Goal: Task Accomplishment & Management: Complete application form

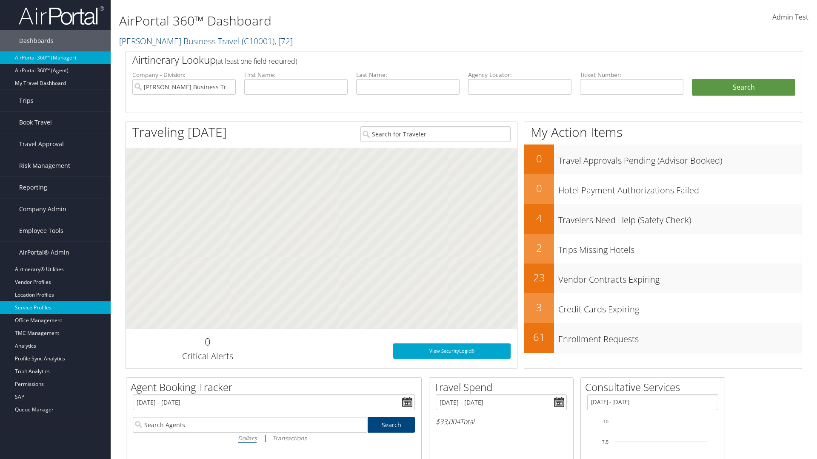
click at [55, 308] on link "Service Profiles" at bounding box center [55, 308] width 111 height 13
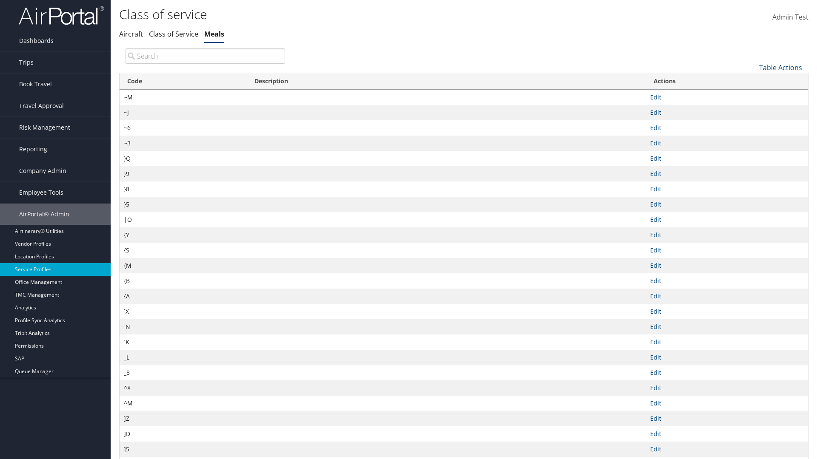
click at [780, 67] on link "Table Actions" at bounding box center [780, 67] width 43 height 9
click at [751, 80] on link "New Record" at bounding box center [752, 81] width 112 height 14
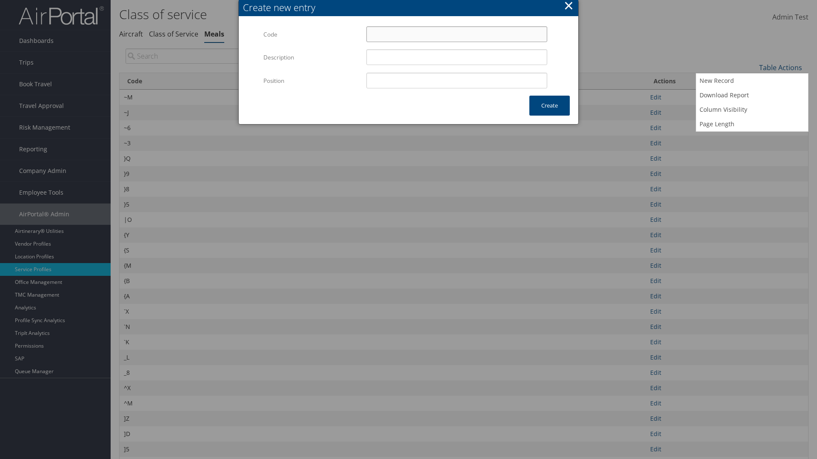
click at [456, 34] on input "Code" at bounding box center [456, 34] width 181 height 16
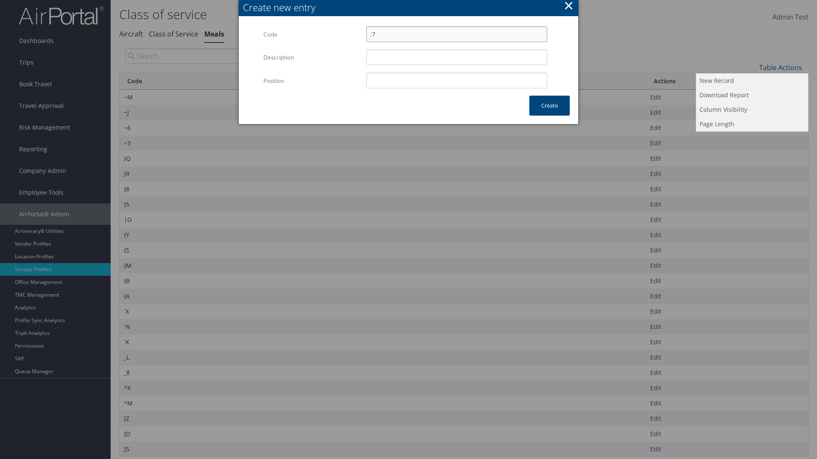
type input ":7"
click at [456, 80] on input "Position" at bounding box center [456, 81] width 181 height 16
type input "12"
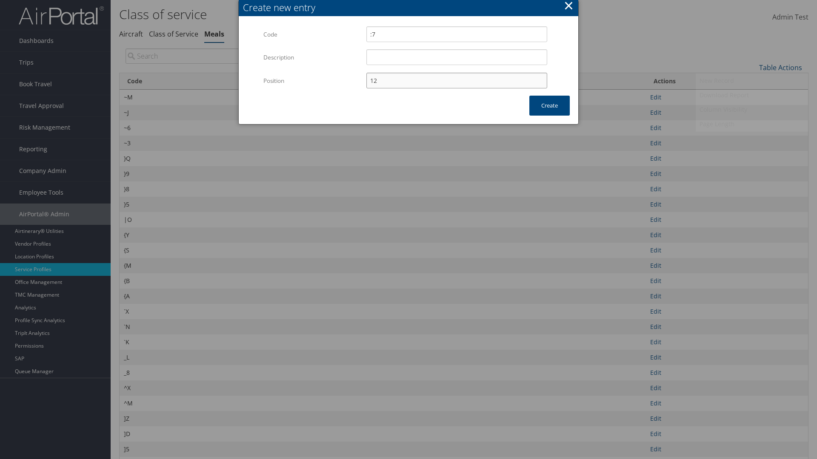
type input ":7"
type input "12"
click at [549, 105] on button "Create" at bounding box center [549, 106] width 40 height 20
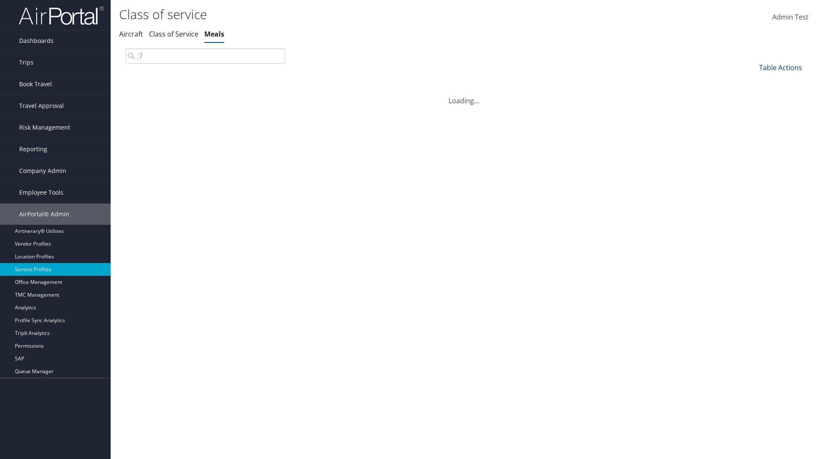
type input ":7"
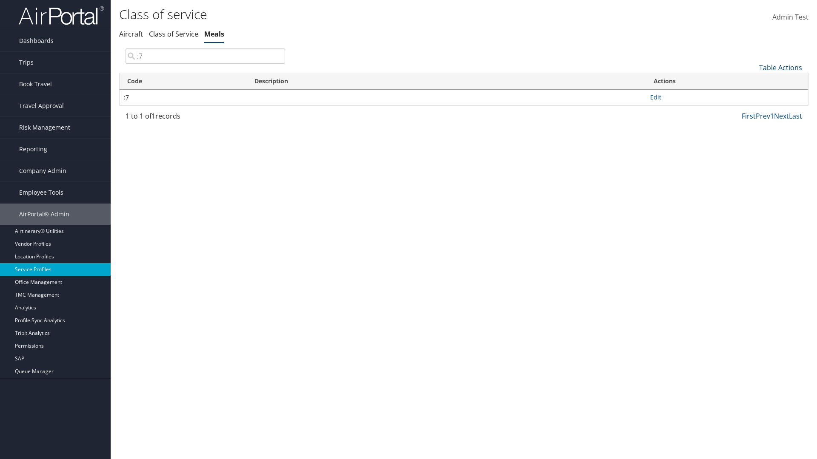
click at [780, 67] on link "Table Actions" at bounding box center [780, 67] width 43 height 9
click at [751, 81] on link "Code" at bounding box center [752, 81] width 112 height 14
click at [751, 96] on link "Description" at bounding box center [752, 96] width 112 height 14
click at [408, 230] on div at bounding box center [408, 229] width 817 height 459
click at [780, 67] on link "Table Actions" at bounding box center [780, 67] width 43 height 9
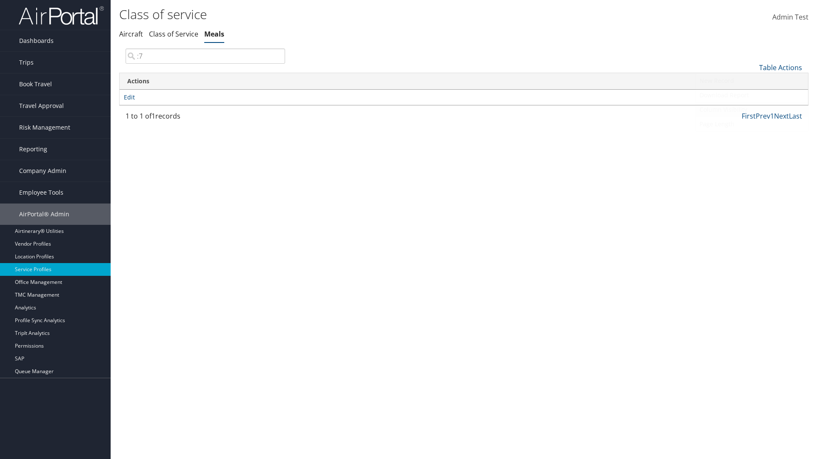
click at [751, 109] on link "Column Visibility" at bounding box center [752, 109] width 112 height 14
click at [751, 81] on link "Code" at bounding box center [752, 81] width 112 height 14
click at [751, 96] on link "Description" at bounding box center [752, 96] width 112 height 14
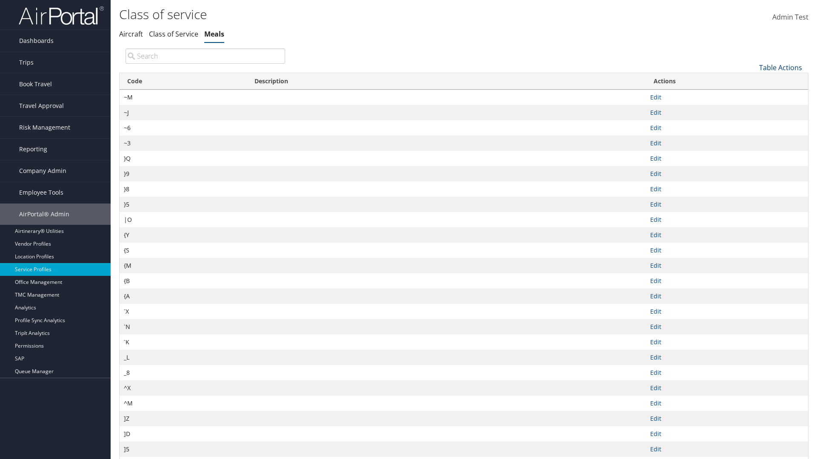
click at [780, 67] on link "Table Actions" at bounding box center [780, 67] width 43 height 9
click at [751, 95] on link "Download Report" at bounding box center [752, 95] width 112 height 14
